Goal: Navigation & Orientation: Find specific page/section

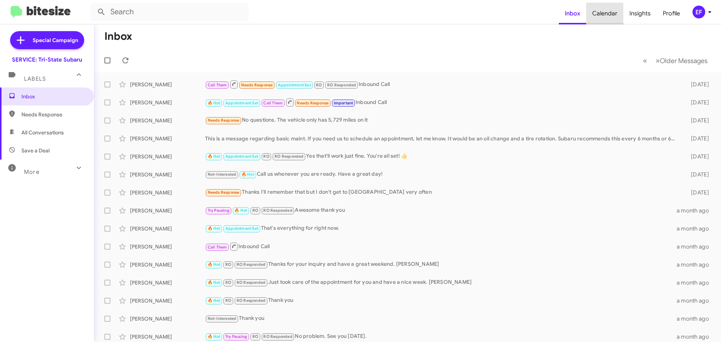
click at [608, 12] on span "Calendar" at bounding box center [604, 14] width 37 height 22
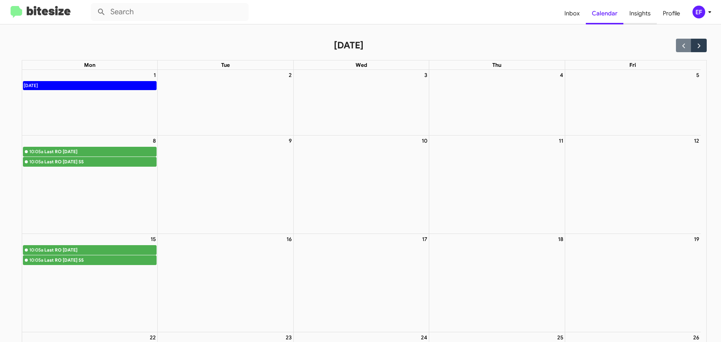
click at [635, 14] on span "Insights" at bounding box center [639, 14] width 33 height 22
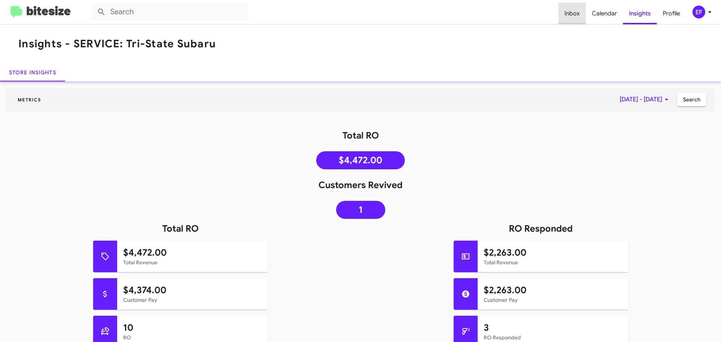
click at [570, 14] on span "Inbox" at bounding box center [571, 14] width 27 height 22
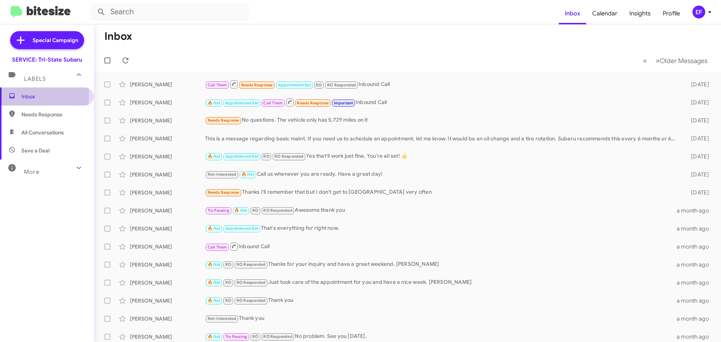
click at [36, 96] on span "Inbox" at bounding box center [53, 97] width 64 height 8
click at [36, 95] on span "Inbox" at bounding box center [53, 97] width 64 height 8
